Goal: Task Accomplishment & Management: Manage account settings

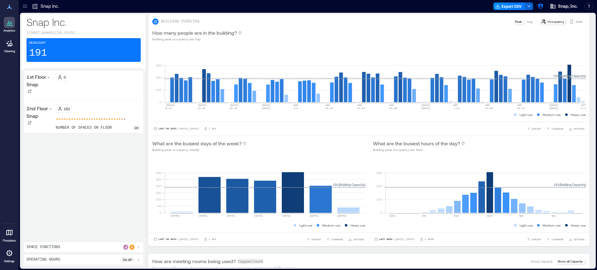
click at [11, 251] on icon at bounding box center [9, 252] width 7 height 7
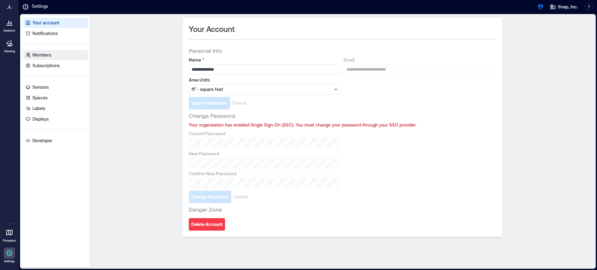
click at [63, 53] on link "Members" at bounding box center [55, 55] width 65 height 10
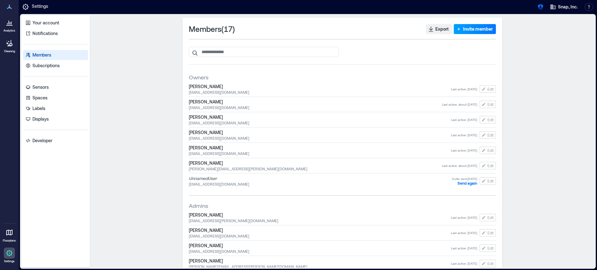
click at [476, 31] on span "Invite member" at bounding box center [478, 29] width 30 height 6
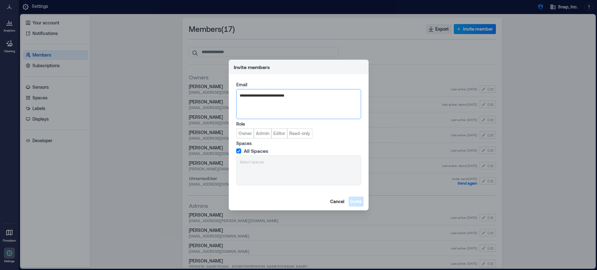
type input "**********"
click at [270, 124] on span "[PERSON_NAME][EMAIL_ADDRESS][PERSON_NAME][DOMAIN_NAME]" at bounding box center [302, 125] width 101 height 5
click at [241, 131] on span "Owner" at bounding box center [244, 133] width 13 height 6
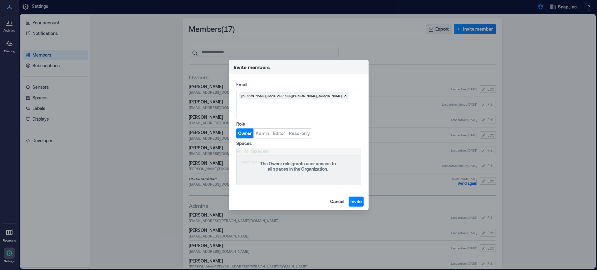
click at [368, 203] on footer "Cancel Invite" at bounding box center [299, 201] width 140 height 17
click at [358, 202] on span "Invite" at bounding box center [355, 201] width 11 height 6
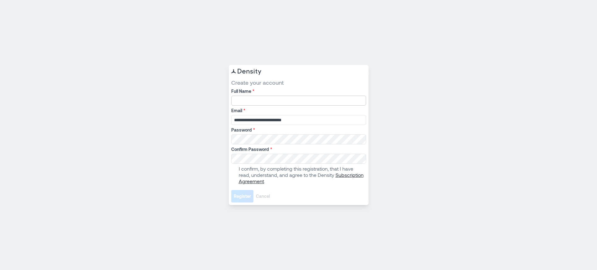
click at [288, 97] on input "Full Name *" at bounding box center [298, 100] width 135 height 10
type input "**********"
drag, startPoint x: 233, startPoint y: 175, endPoint x: 234, endPoint y: 179, distance: 4.2
click at [233, 175] on span at bounding box center [233, 174] width 5 height 5
click at [245, 200] on button "Register" at bounding box center [242, 196] width 22 height 12
